Goal: Task Accomplishment & Management: Use online tool/utility

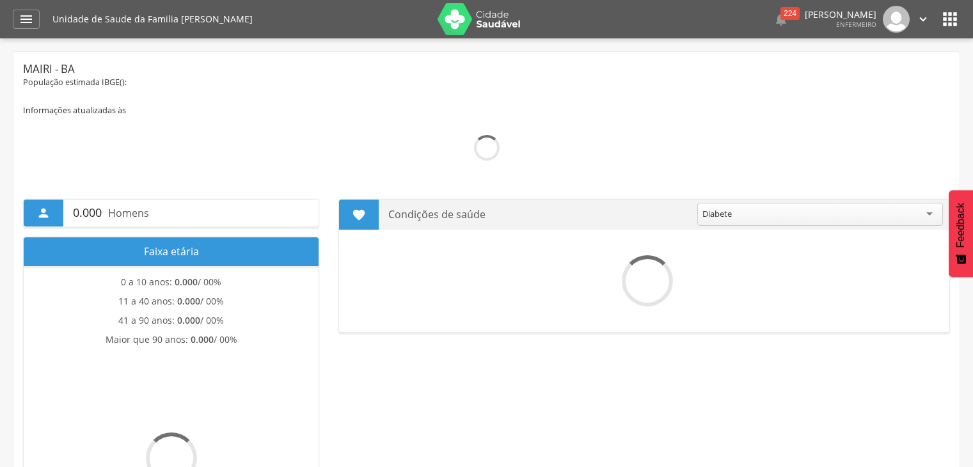
click at [13, 18] on div "" at bounding box center [26, 19] width 27 height 19
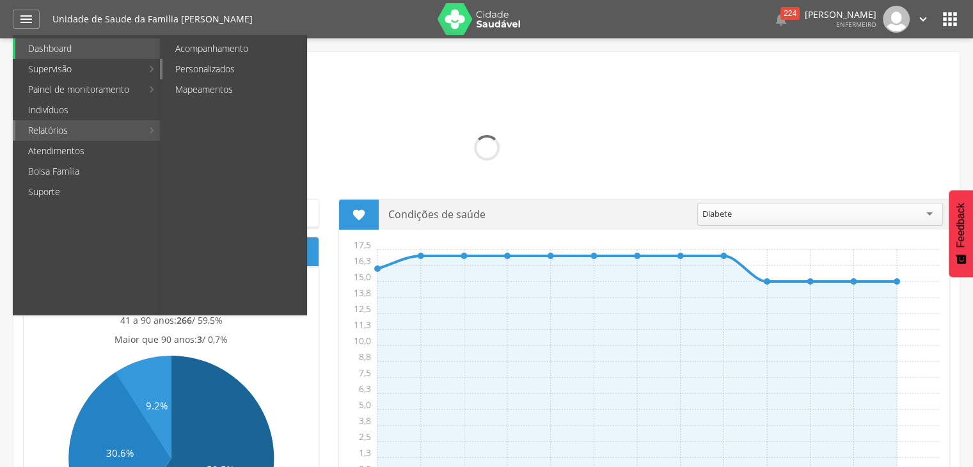
click at [214, 67] on link "Personalizados" at bounding box center [234, 69] width 144 height 20
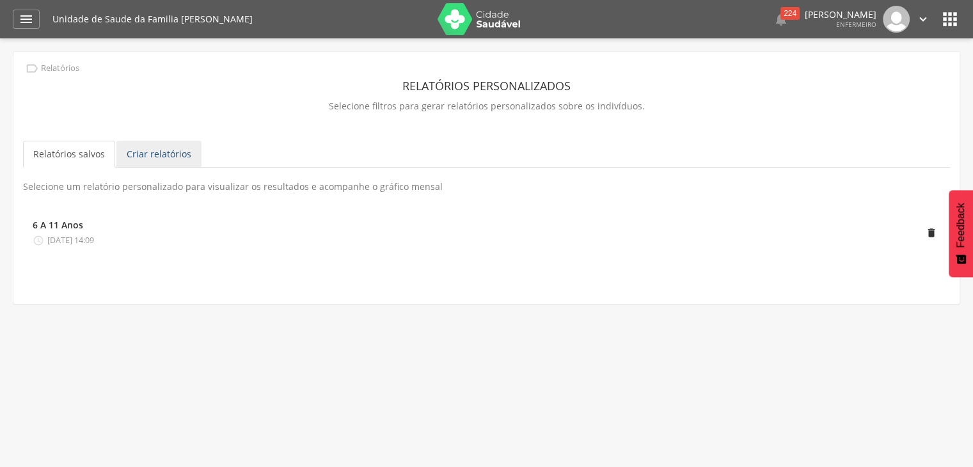
click at [171, 157] on link "Criar relatórios" at bounding box center [158, 154] width 85 height 27
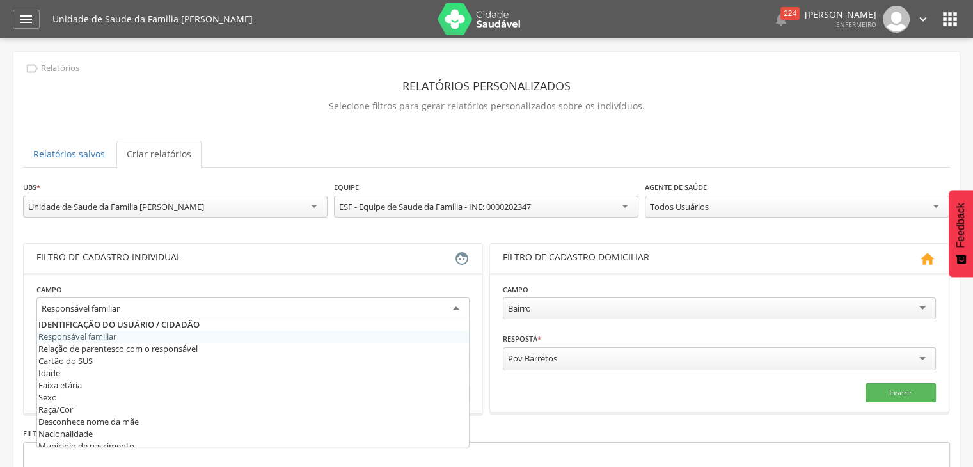
click at [146, 313] on div "Responsável familiar" at bounding box center [252, 308] width 433 height 23
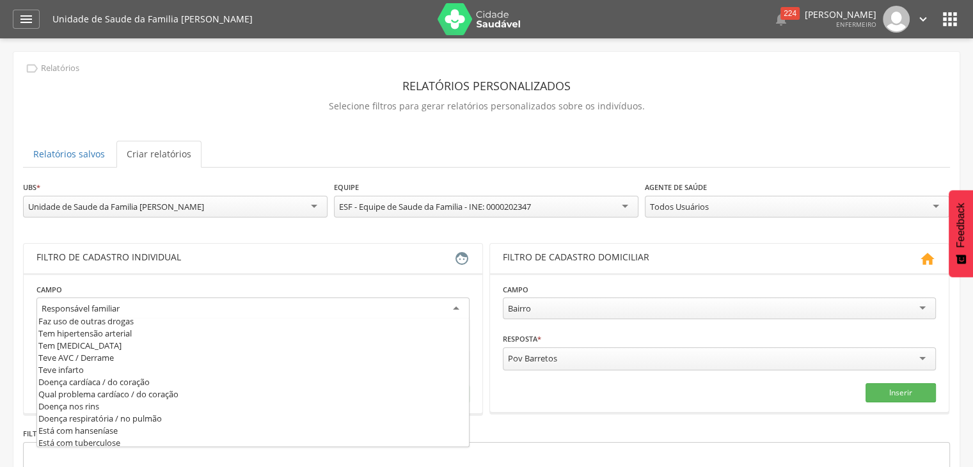
scroll to position [433, 0]
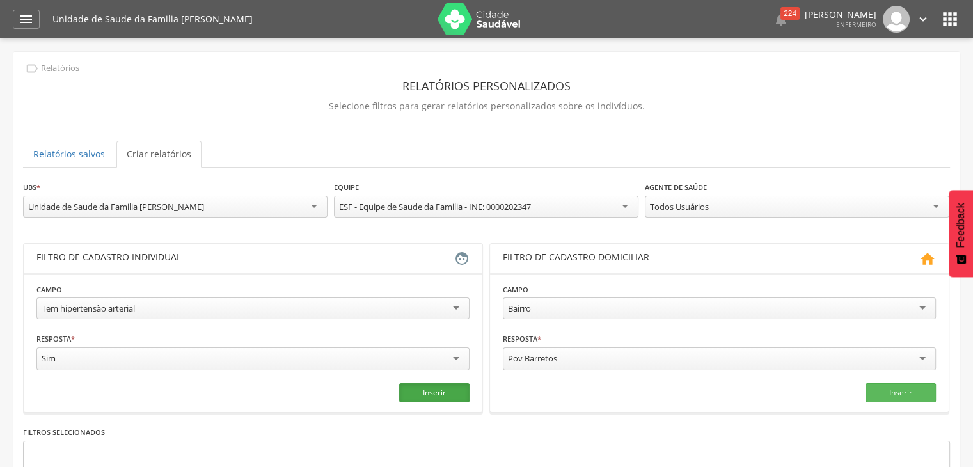
click at [430, 395] on button "Inserir" at bounding box center [434, 392] width 70 height 19
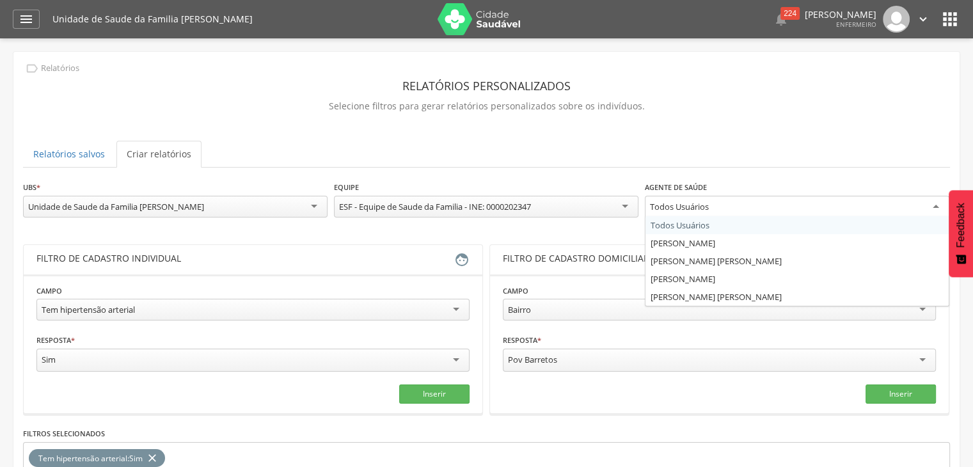
click at [852, 210] on div "Todos Usuários" at bounding box center [797, 207] width 305 height 23
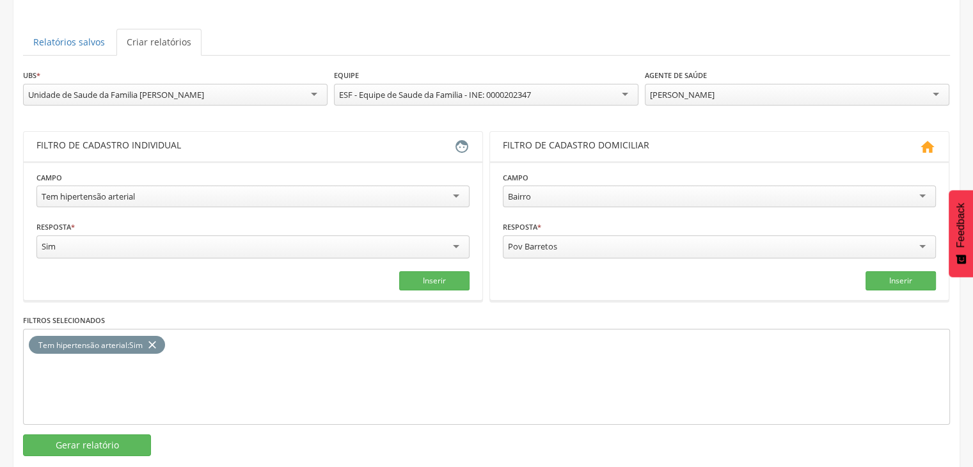
scroll to position [133, 0]
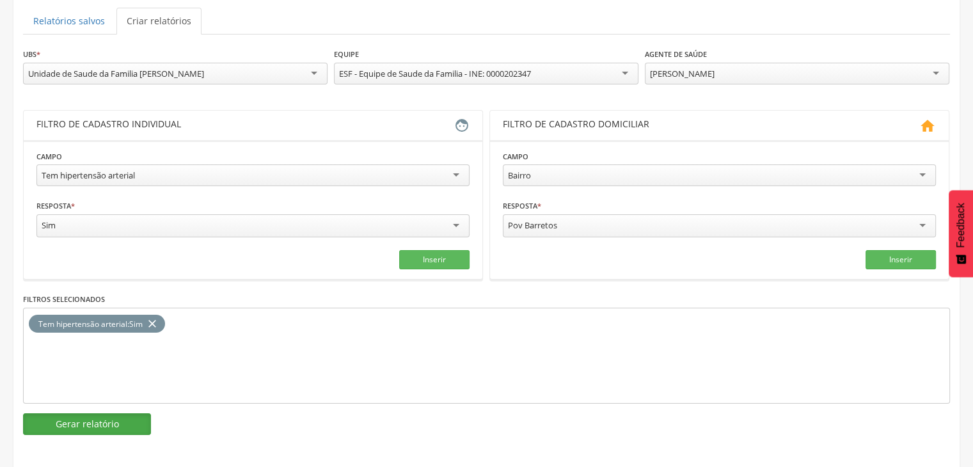
click at [95, 425] on button "Gerar relatório" at bounding box center [87, 424] width 128 height 22
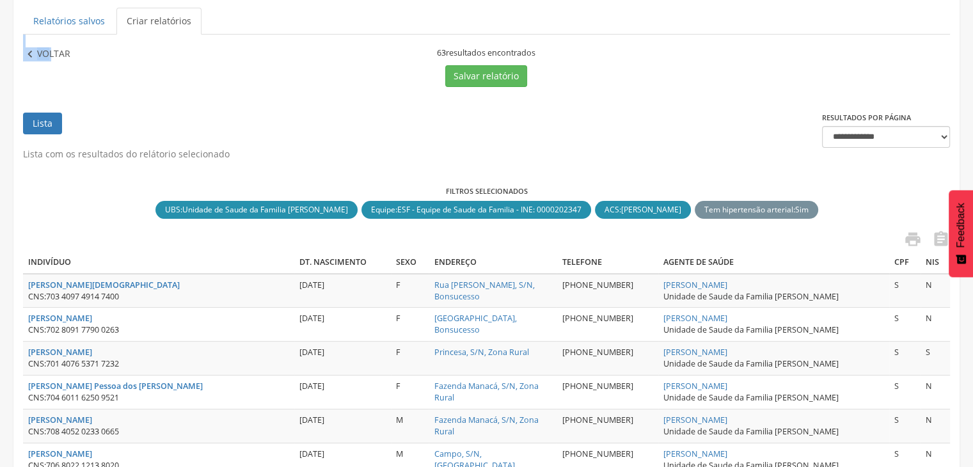
drag, startPoint x: 47, startPoint y: 44, endPoint x: 47, endPoint y: 51, distance: 7.0
click at [47, 51] on p "Voltar" at bounding box center [53, 54] width 33 height 14
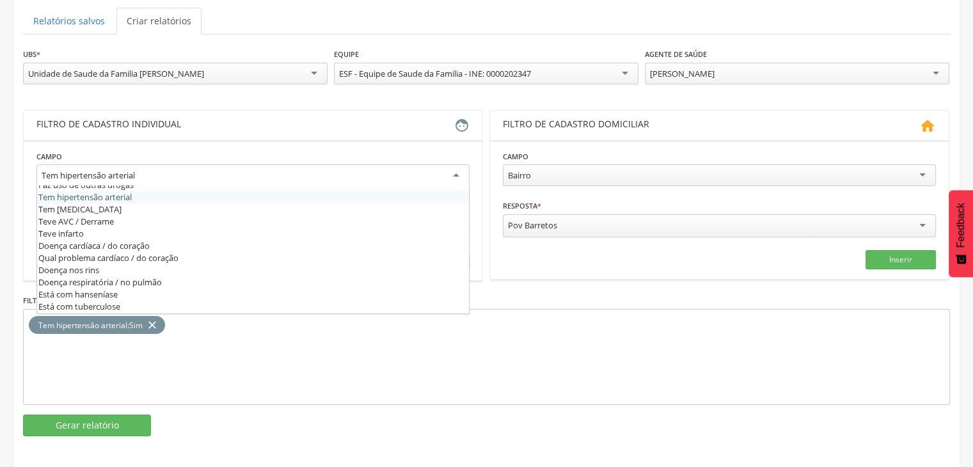
click at [166, 167] on div "Tem hipertensão arterial" at bounding box center [252, 175] width 433 height 23
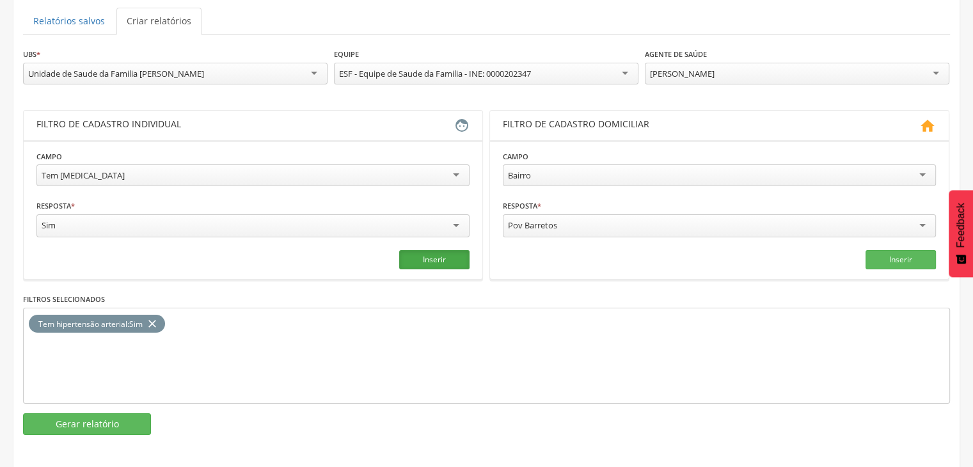
click at [454, 253] on button "Inserir" at bounding box center [434, 259] width 70 height 19
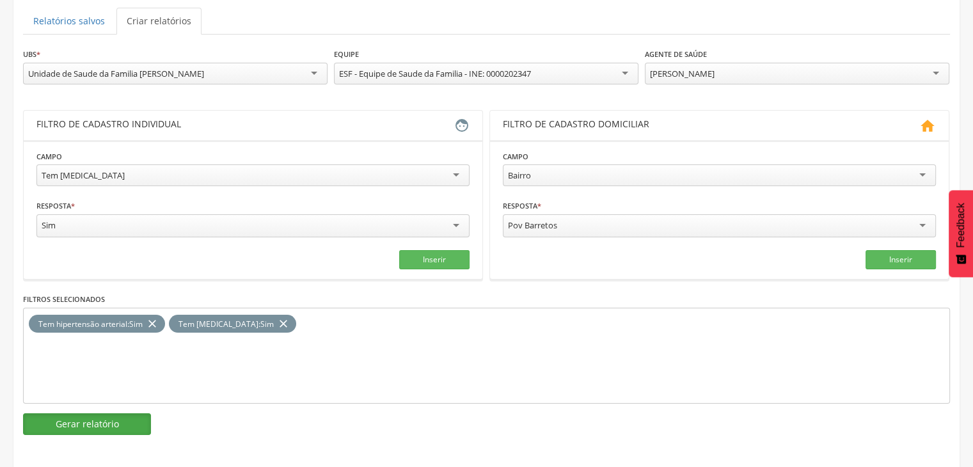
click at [107, 413] on button "Gerar relatório" at bounding box center [87, 424] width 128 height 22
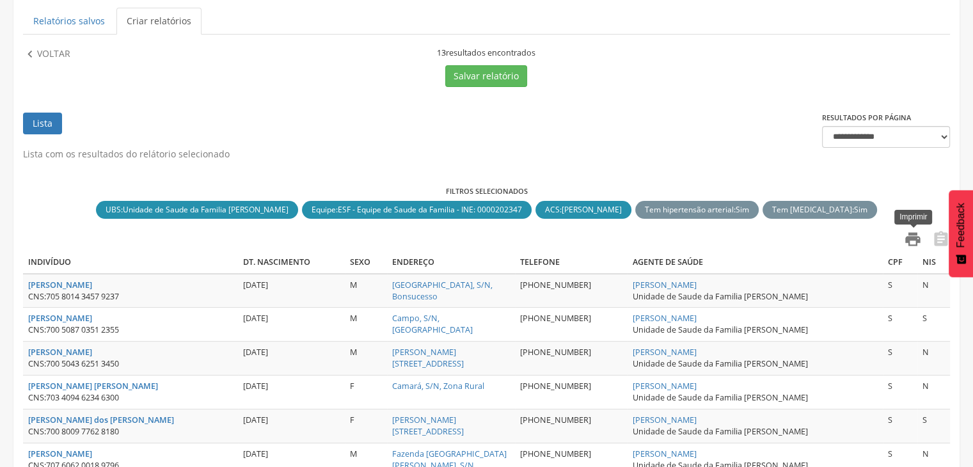
click at [917, 241] on icon "" at bounding box center [913, 239] width 18 height 18
click at [51, 50] on p "Voltar" at bounding box center [53, 54] width 33 height 14
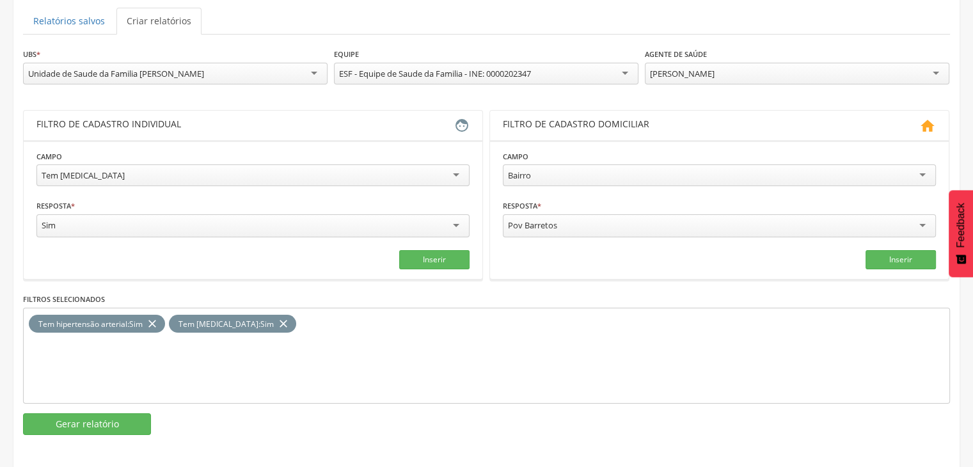
click at [277, 320] on icon "close" at bounding box center [283, 324] width 13 height 19
click at [107, 418] on button "Gerar relatório" at bounding box center [87, 424] width 128 height 22
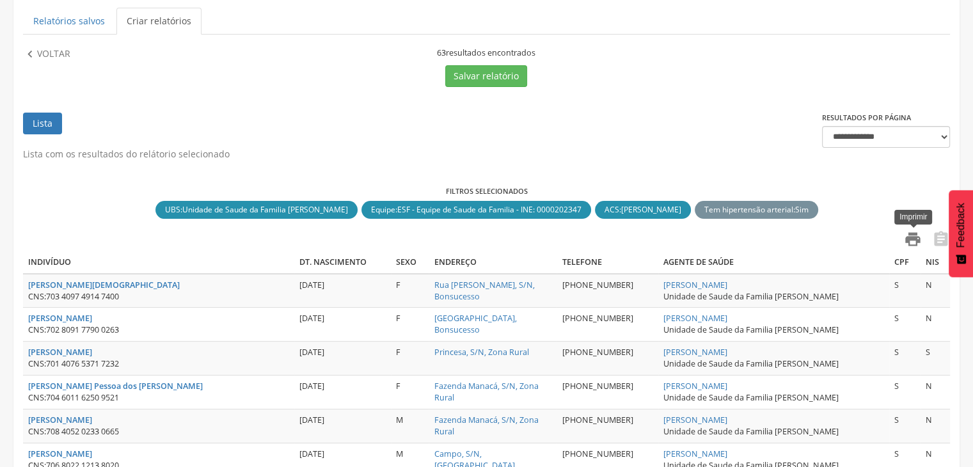
click at [916, 243] on icon "" at bounding box center [913, 239] width 18 height 18
click at [50, 52] on p "Voltar" at bounding box center [53, 54] width 33 height 14
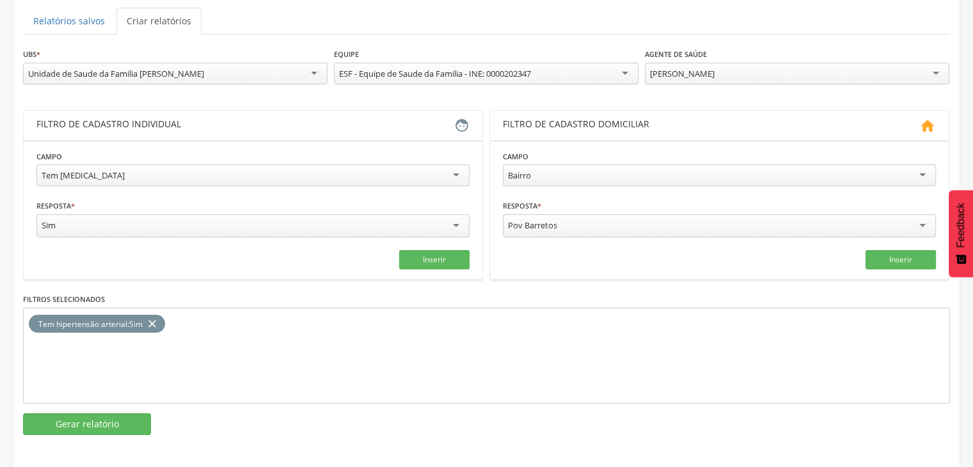
click at [152, 318] on icon "close" at bounding box center [152, 324] width 13 height 19
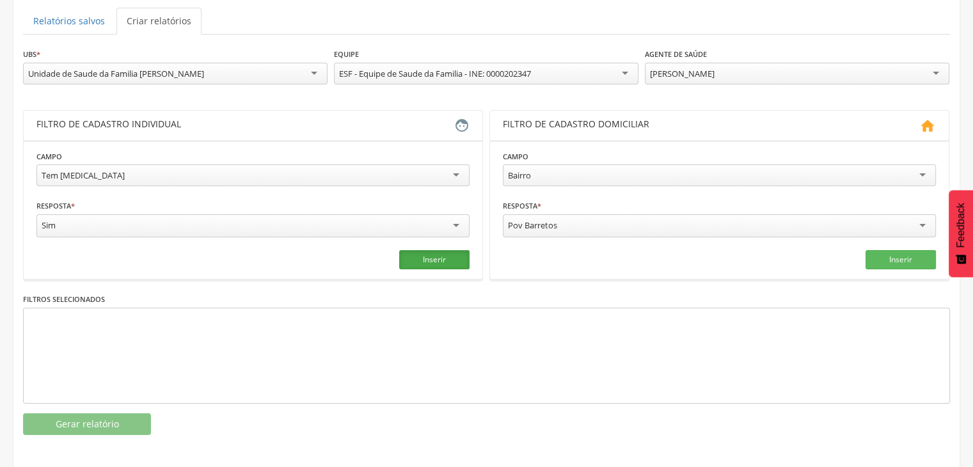
click at [420, 258] on button "Inserir" at bounding box center [434, 259] width 70 height 19
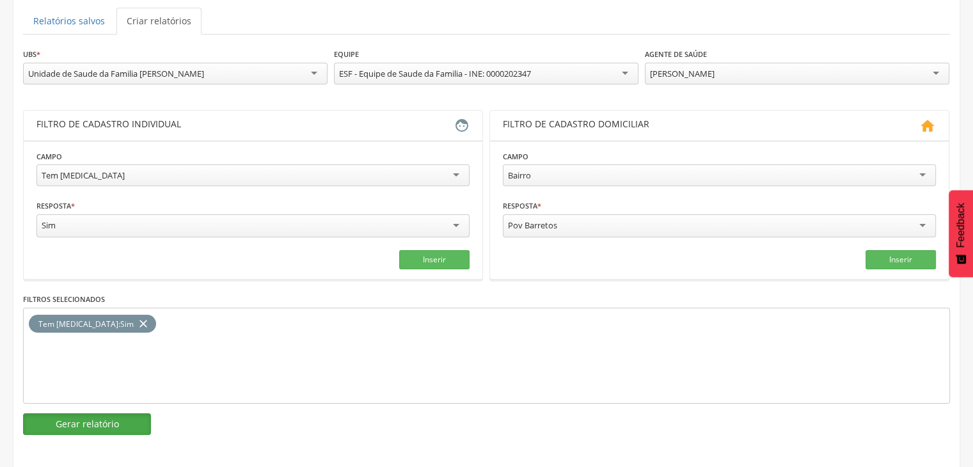
click at [100, 415] on button "Gerar relatório" at bounding box center [87, 424] width 128 height 22
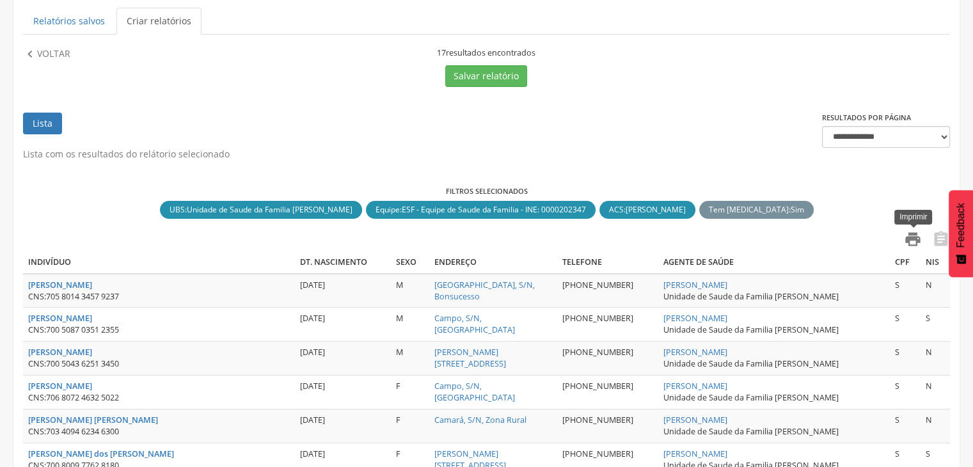
click at [919, 231] on icon "" at bounding box center [913, 239] width 18 height 18
click at [50, 55] on p "Voltar" at bounding box center [53, 54] width 33 height 14
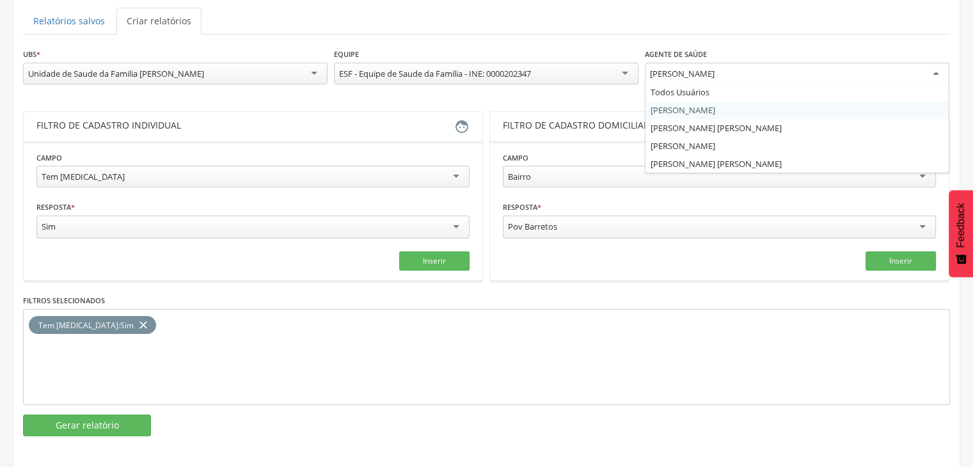
click at [663, 75] on div "[PERSON_NAME]" at bounding box center [682, 74] width 65 height 12
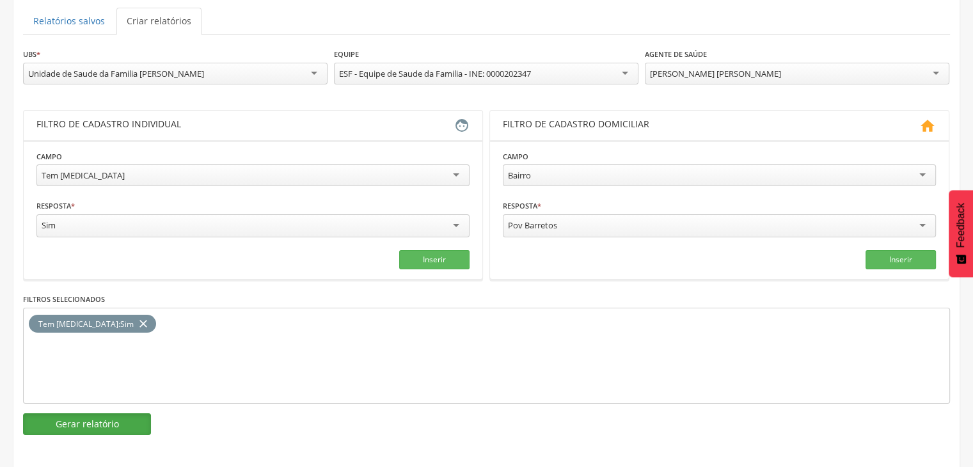
click at [79, 423] on button "Gerar relatório" at bounding box center [87, 424] width 128 height 22
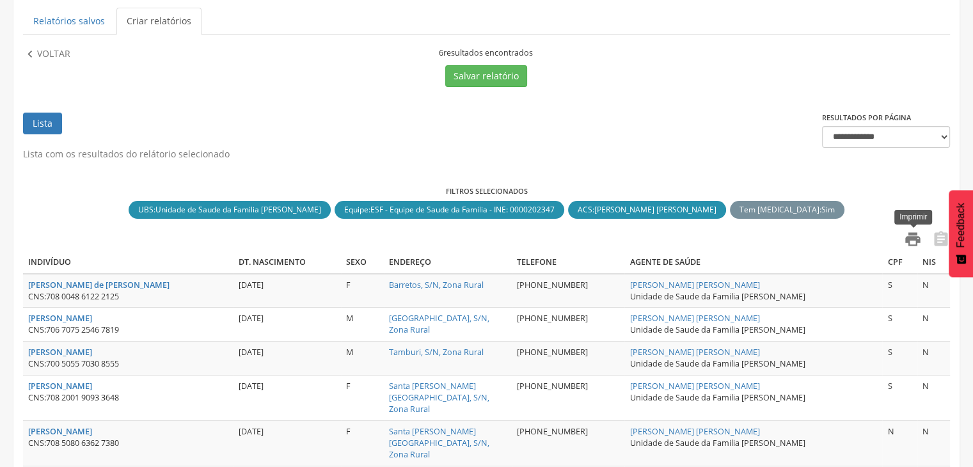
click at [910, 241] on icon "" at bounding box center [913, 239] width 18 height 18
click at [50, 51] on p "Voltar" at bounding box center [53, 54] width 33 height 14
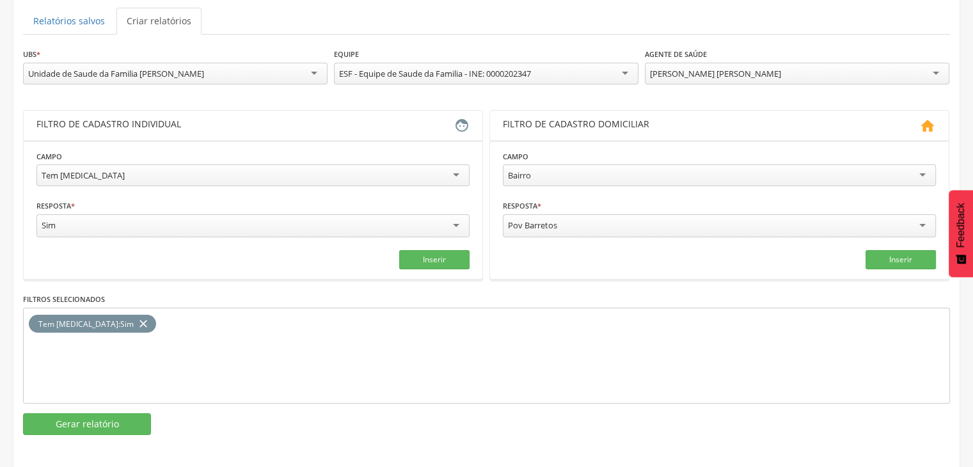
click at [137, 320] on icon "close" at bounding box center [143, 324] width 13 height 19
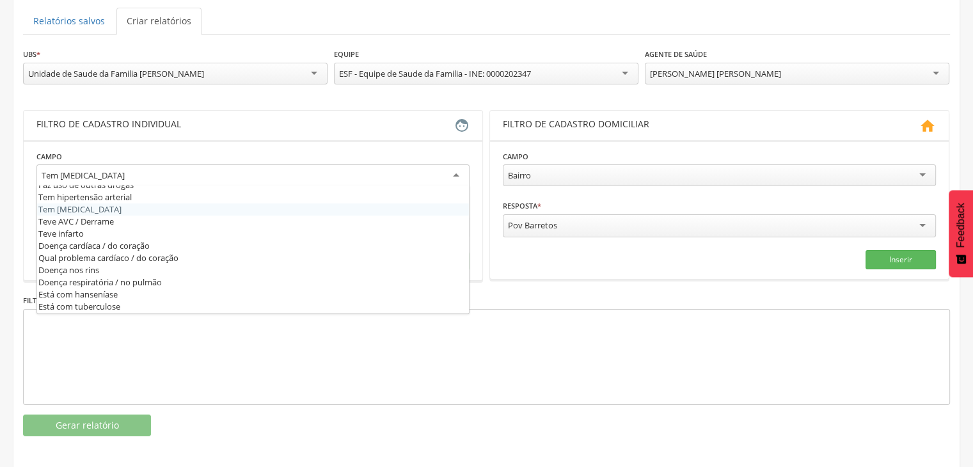
click at [115, 168] on div "Tem [MEDICAL_DATA]" at bounding box center [252, 175] width 433 height 23
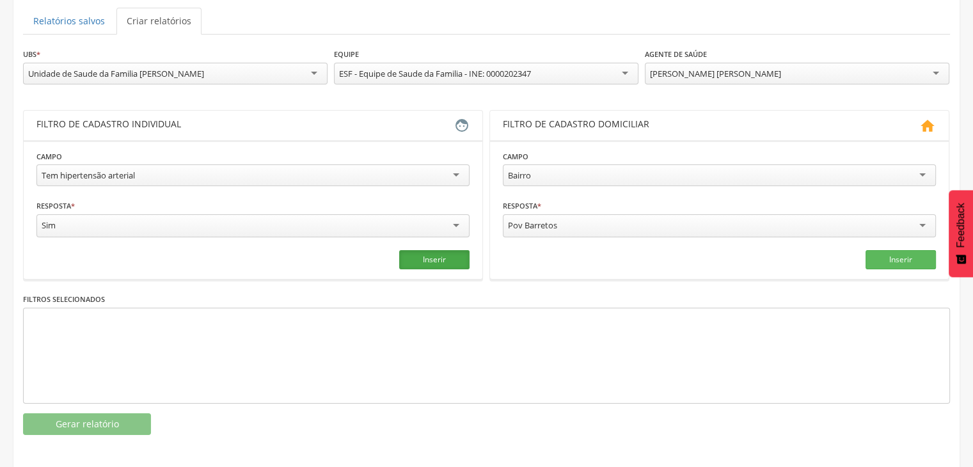
click at [436, 259] on button "Inserir" at bounding box center [434, 259] width 70 height 19
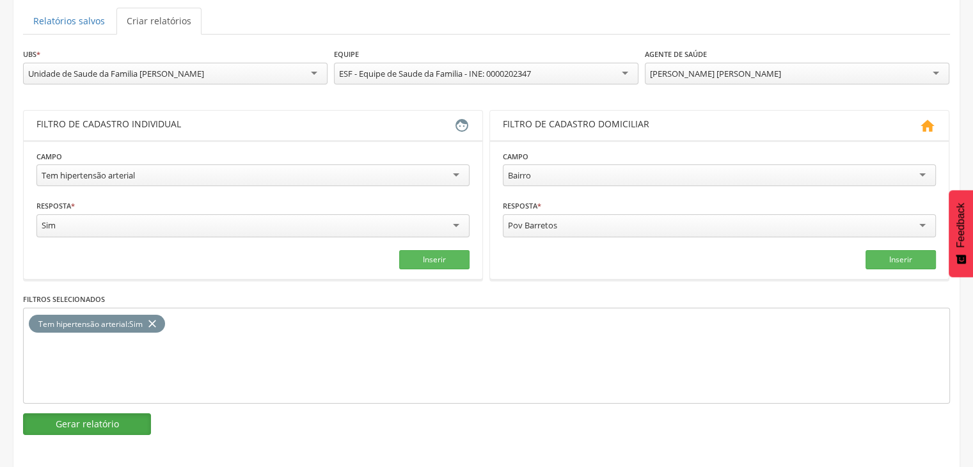
click at [82, 422] on button "Gerar relatório" at bounding box center [87, 424] width 128 height 22
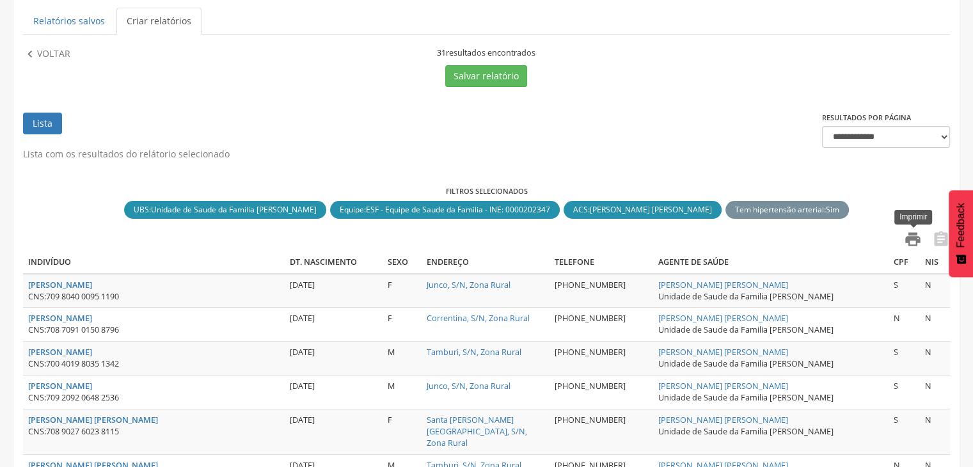
click at [917, 235] on icon "" at bounding box center [913, 239] width 18 height 18
click at [46, 59] on p "Voltar" at bounding box center [53, 54] width 33 height 14
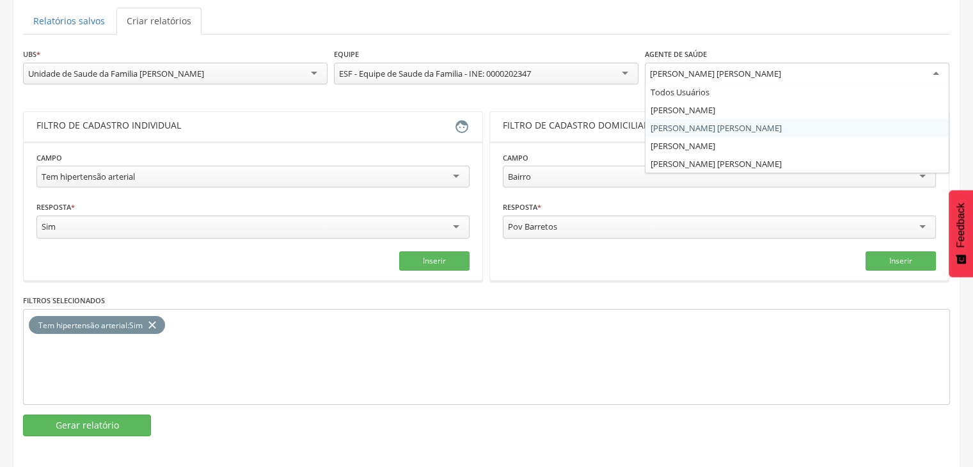
click at [690, 77] on div "[PERSON_NAME] [PERSON_NAME]" at bounding box center [715, 74] width 131 height 12
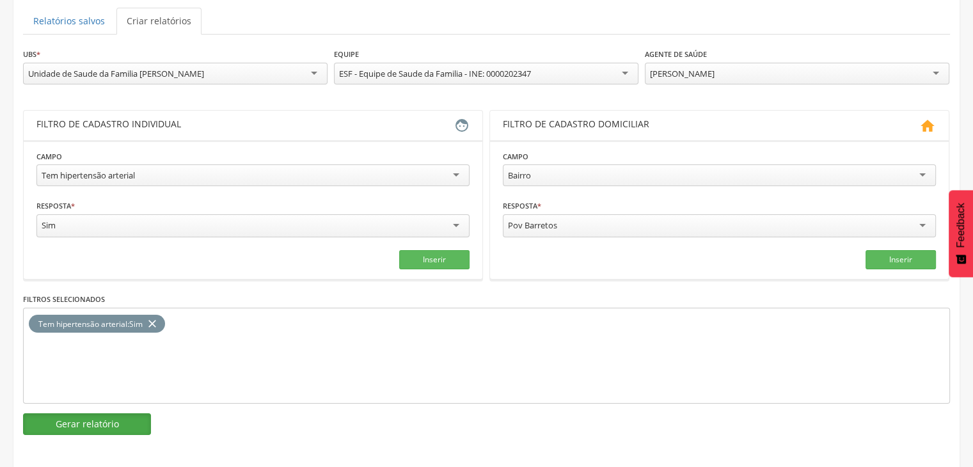
click at [87, 425] on button "Gerar relatório" at bounding box center [87, 424] width 128 height 22
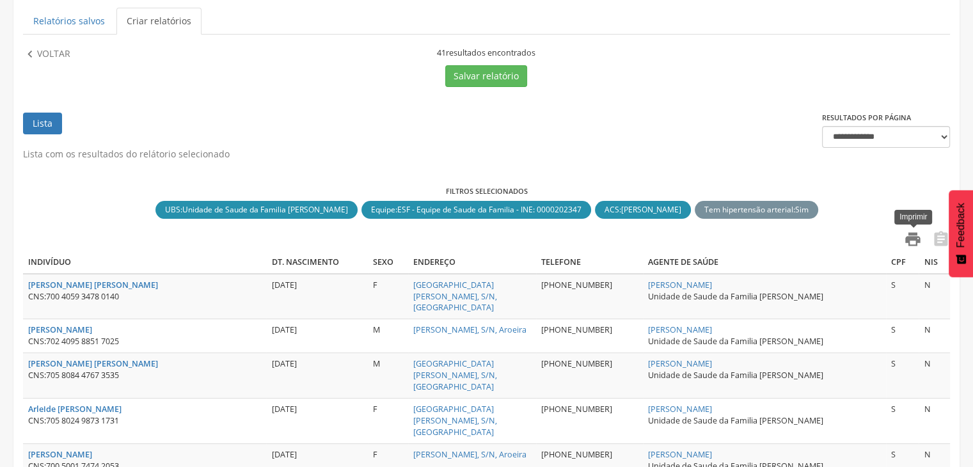
click at [908, 240] on icon "" at bounding box center [913, 239] width 18 height 18
click at [48, 59] on p "Voltar" at bounding box center [53, 54] width 33 height 14
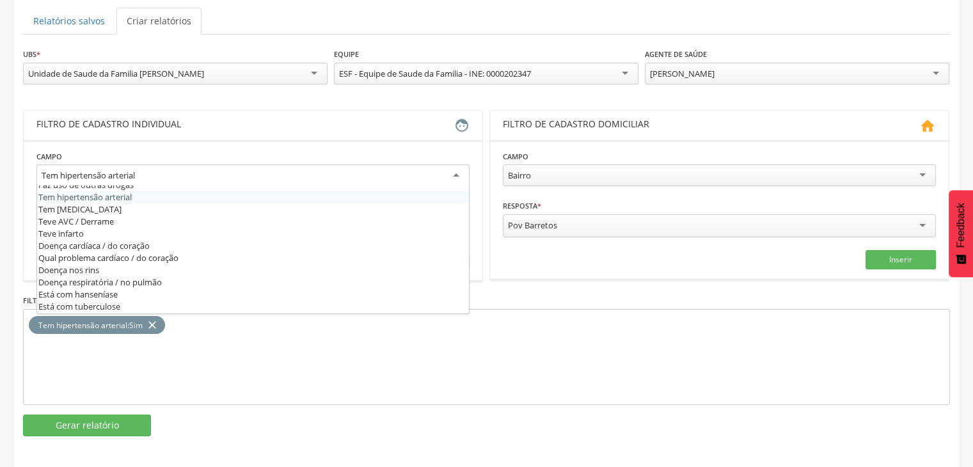
click at [105, 170] on div "Tem hipertensão arterial" at bounding box center [88, 176] width 93 height 12
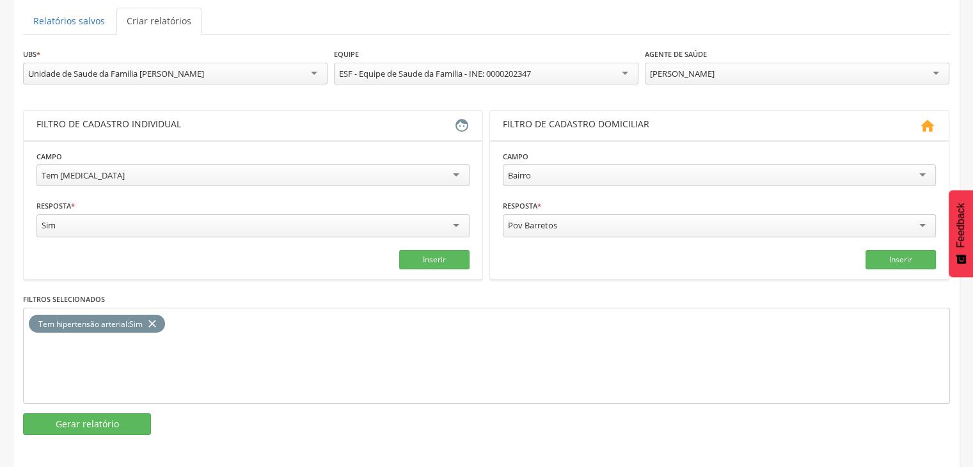
click at [156, 328] on icon "close" at bounding box center [152, 324] width 13 height 19
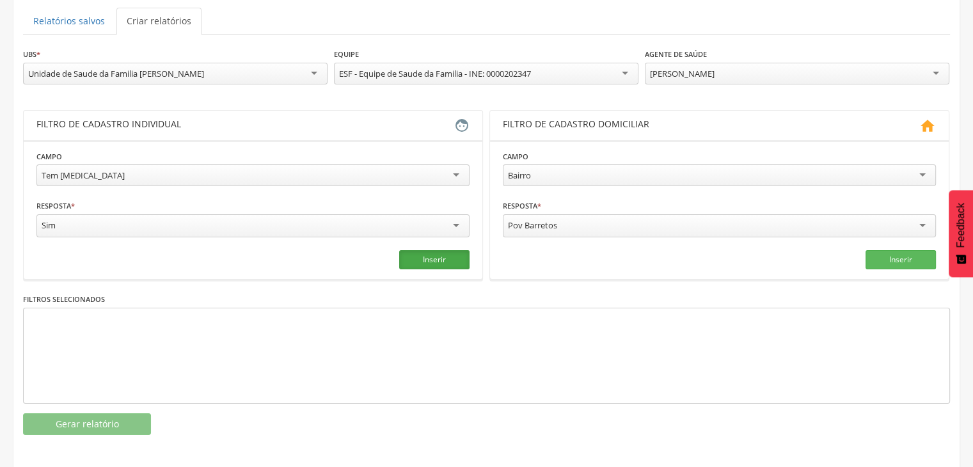
click at [425, 255] on button "Inserir" at bounding box center [434, 259] width 70 height 19
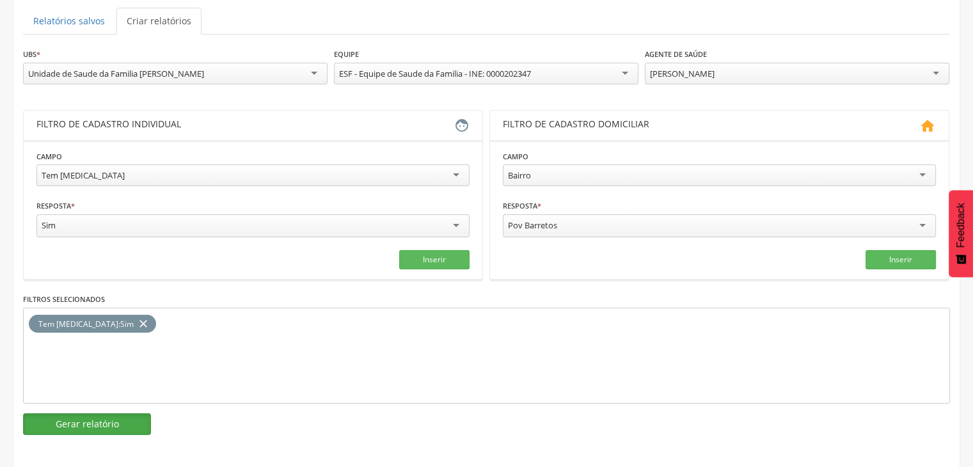
click at [109, 425] on button "Gerar relatório" at bounding box center [87, 424] width 128 height 22
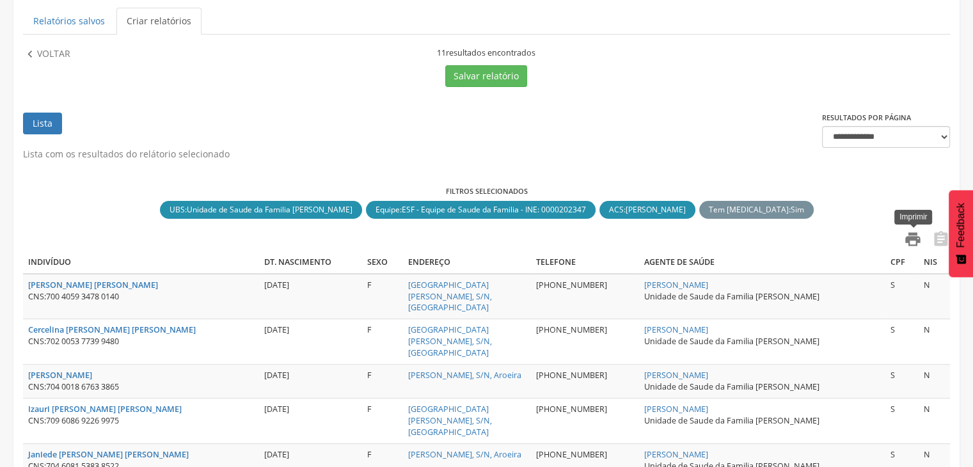
click at [920, 237] on icon "" at bounding box center [913, 239] width 18 height 18
click at [42, 56] on p "Voltar" at bounding box center [53, 54] width 33 height 14
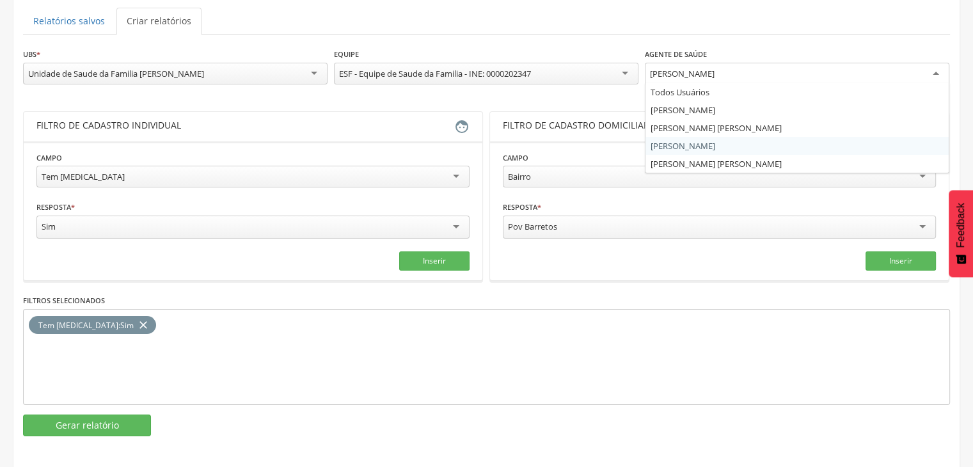
click at [729, 81] on div "[PERSON_NAME]" at bounding box center [797, 74] width 305 height 23
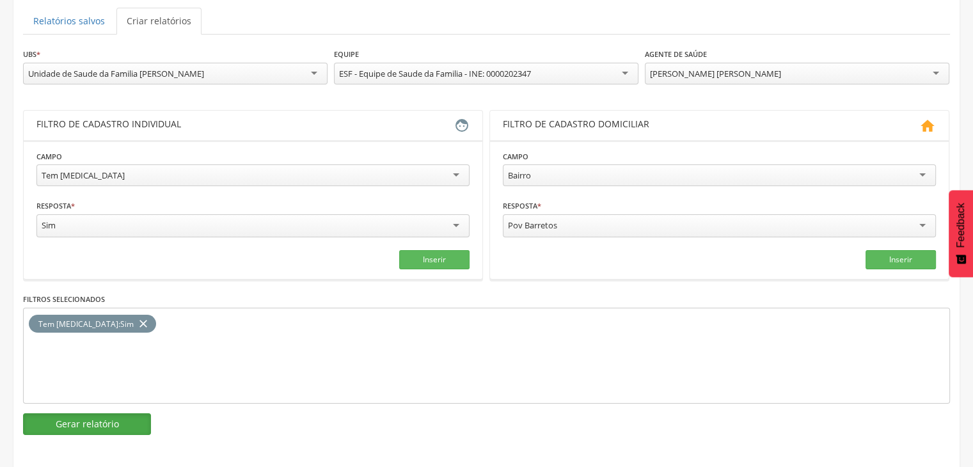
click at [114, 422] on button "Gerar relatório" at bounding box center [87, 424] width 128 height 22
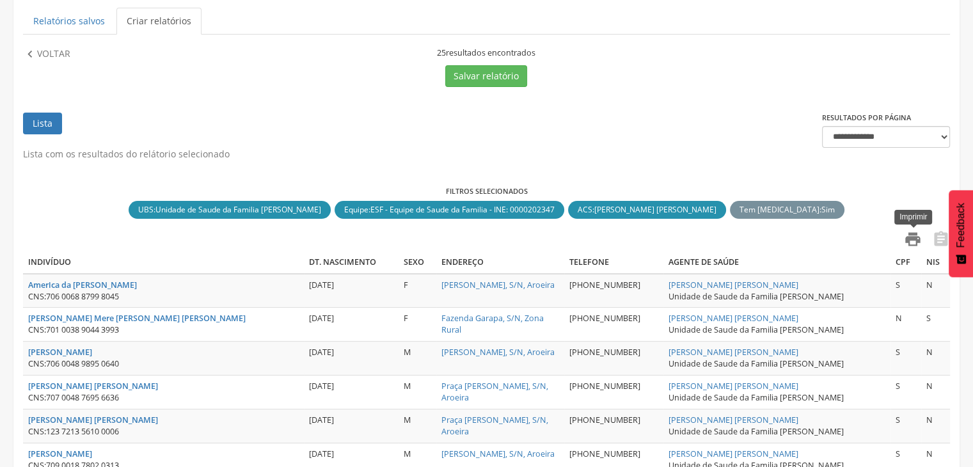
click at [907, 244] on icon "" at bounding box center [913, 239] width 18 height 18
click at [46, 58] on p "Voltar" at bounding box center [53, 54] width 33 height 14
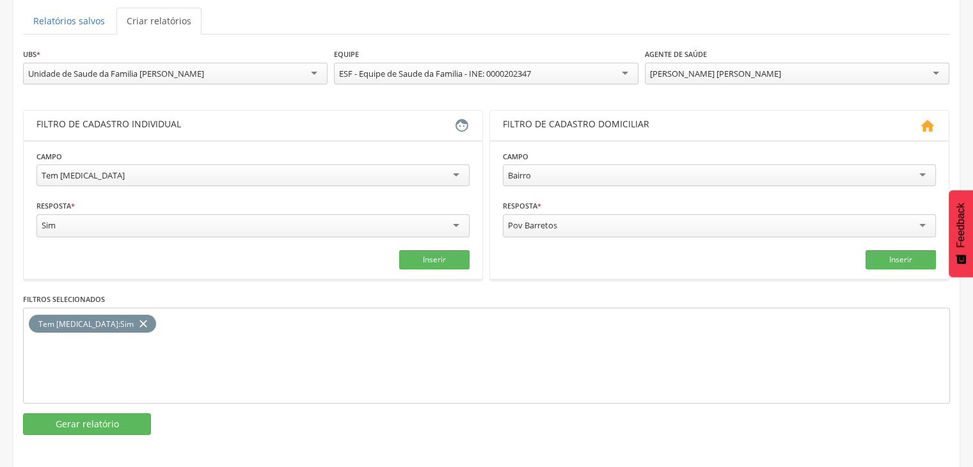
click at [137, 322] on icon "close" at bounding box center [143, 324] width 13 height 19
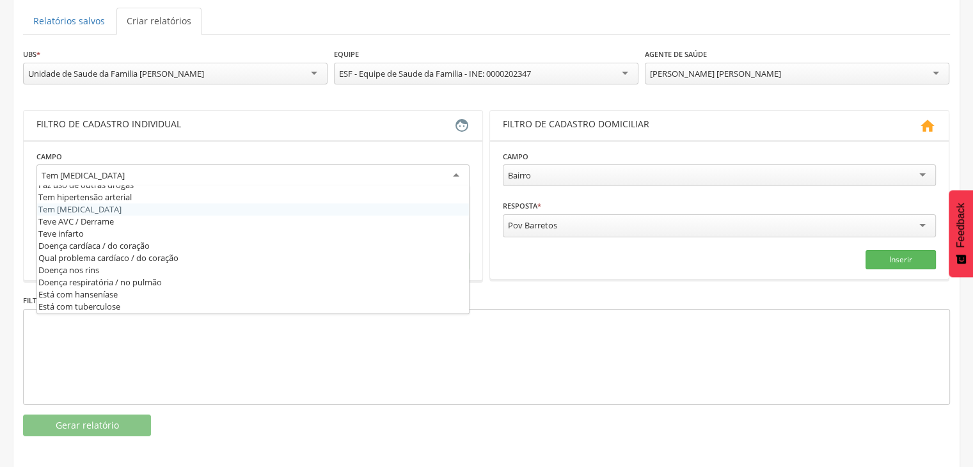
click at [99, 175] on div "Tem [MEDICAL_DATA]" at bounding box center [252, 175] width 433 height 23
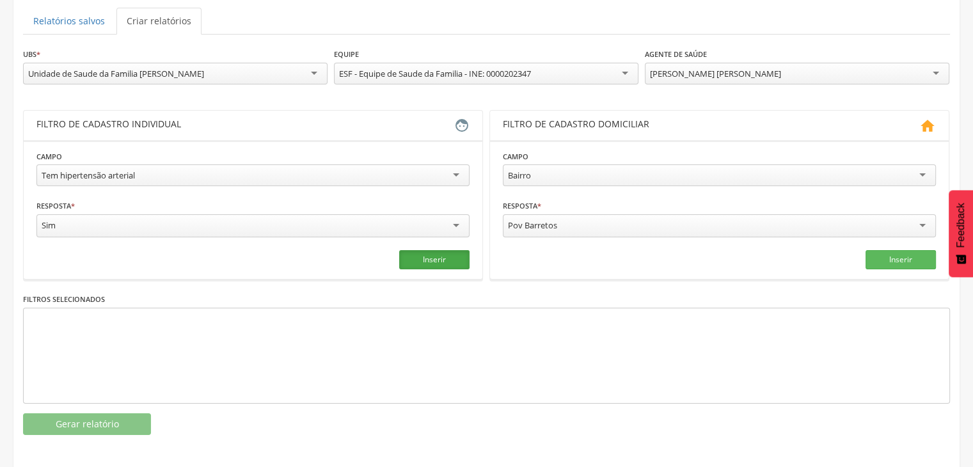
click at [429, 264] on button "Inserir" at bounding box center [434, 259] width 70 height 19
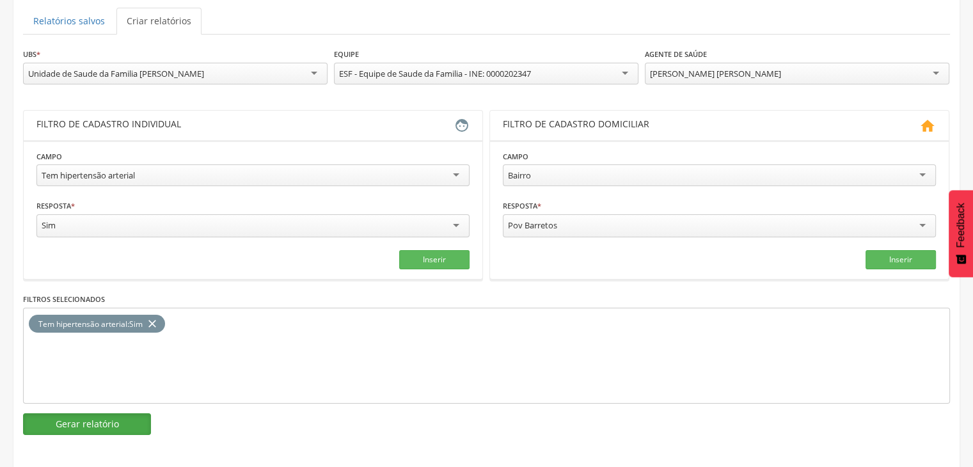
click at [115, 418] on button "Gerar relatório" at bounding box center [87, 424] width 128 height 22
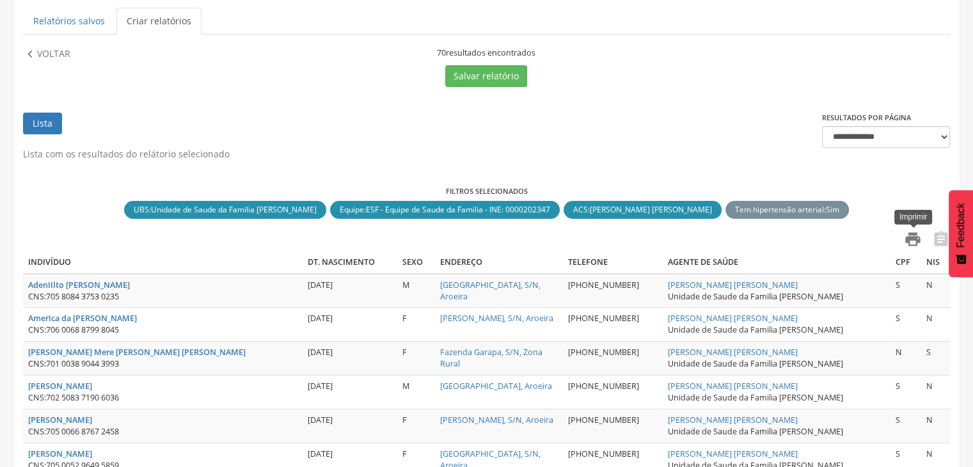
click at [908, 230] on icon "" at bounding box center [913, 239] width 18 height 18
